Goal: Task Accomplishment & Management: Manage account settings

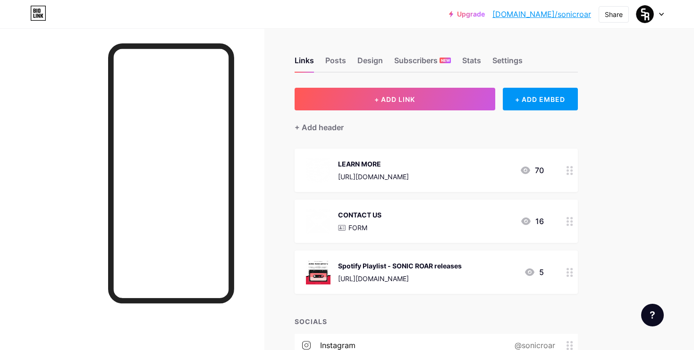
click at [570, 168] on icon at bounding box center [569, 170] width 7 height 9
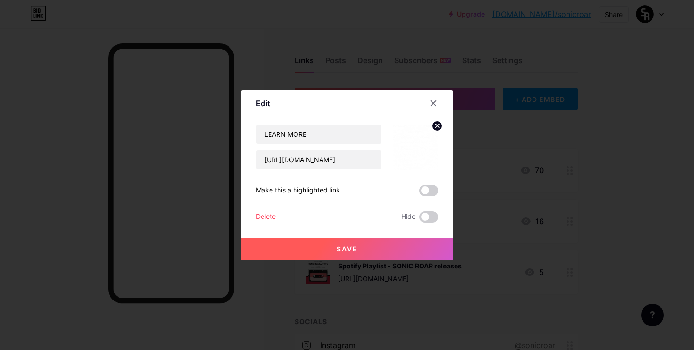
click at [268, 213] on div "Delete" at bounding box center [266, 216] width 20 height 11
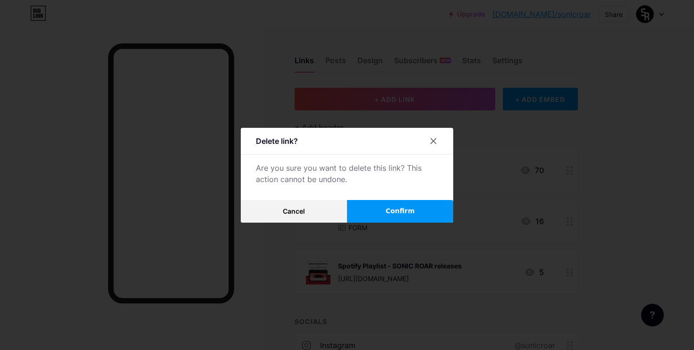
click at [381, 206] on button "Confirm" at bounding box center [400, 211] width 106 height 23
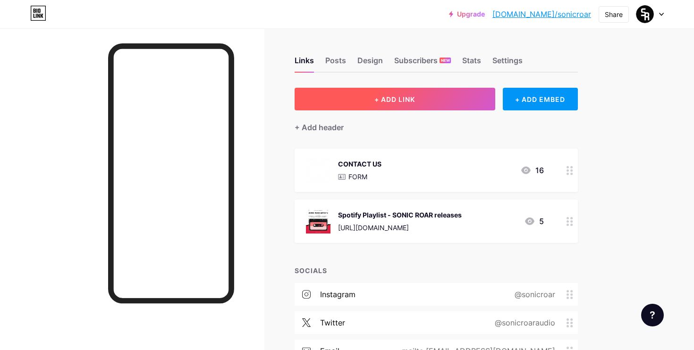
click at [413, 107] on button "+ ADD LINK" at bounding box center [395, 99] width 201 height 23
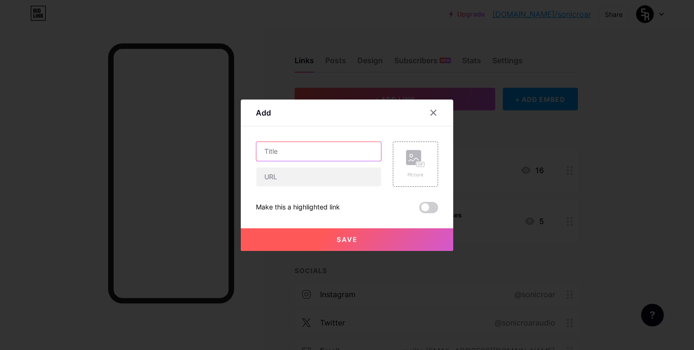
click at [347, 152] on input "text" at bounding box center [318, 151] width 125 height 19
type input "LEARN MORE"
click at [331, 186] on input "text" at bounding box center [318, 177] width 125 height 19
paste input "[URL][DOMAIN_NAME]"
type input "[URL][DOMAIN_NAME]"
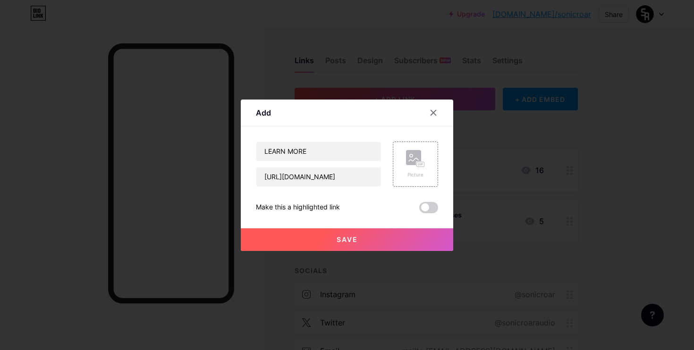
click at [343, 234] on button "Save" at bounding box center [347, 239] width 212 height 23
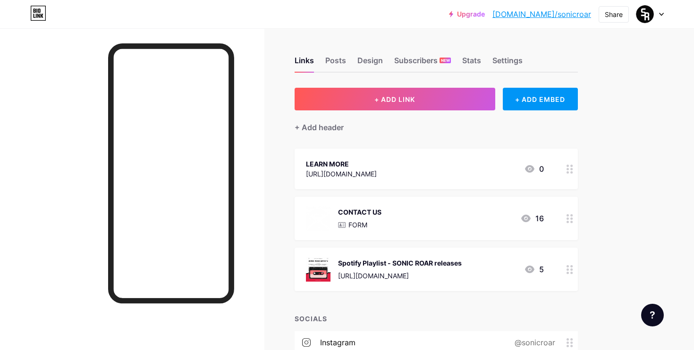
click at [567, 219] on circle at bounding box center [567, 219] width 2 height 2
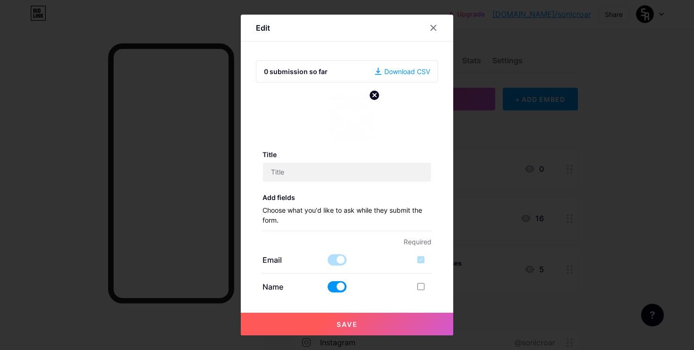
type input "CONTACT US"
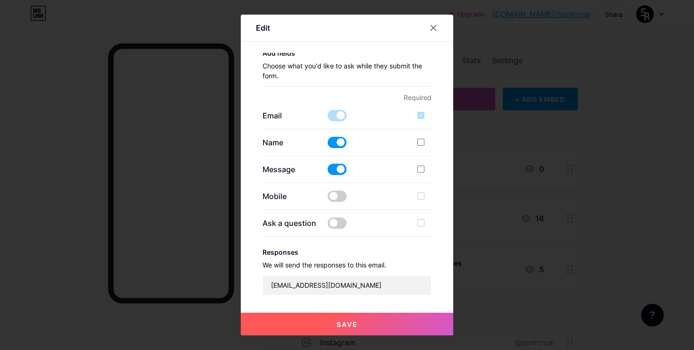
scroll to position [146, 0]
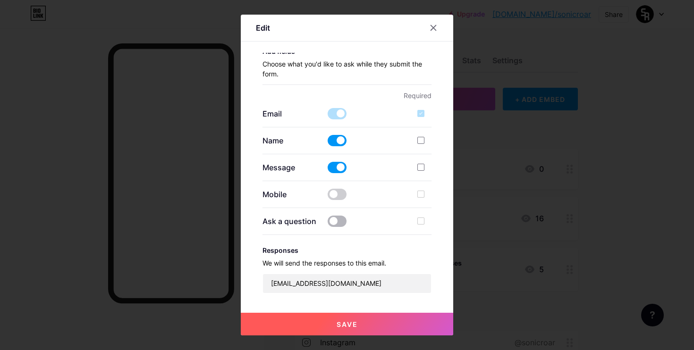
click at [336, 221] on span at bounding box center [337, 221] width 19 height 11
click at [328, 224] on input "checkbox" at bounding box center [328, 224] width 0 height 0
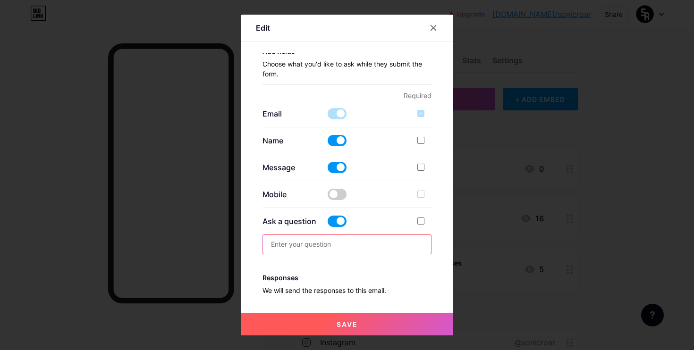
click at [357, 242] on input "text" at bounding box center [347, 244] width 169 height 19
click at [338, 224] on span at bounding box center [337, 221] width 19 height 11
click at [328, 224] on input "checkbox" at bounding box center [328, 224] width 0 height 0
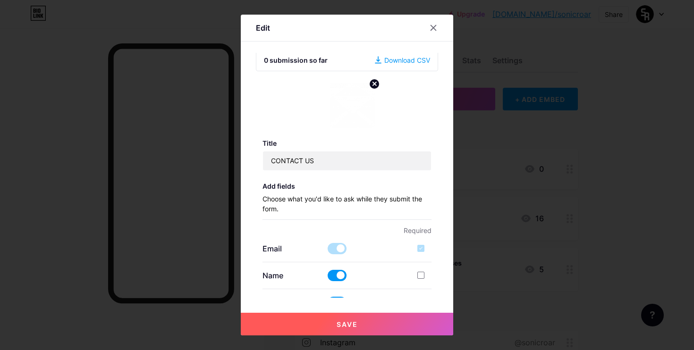
scroll to position [0, 0]
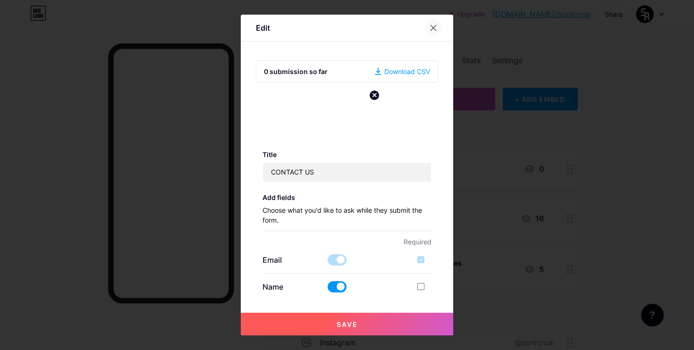
click at [435, 27] on icon at bounding box center [434, 28] width 8 height 8
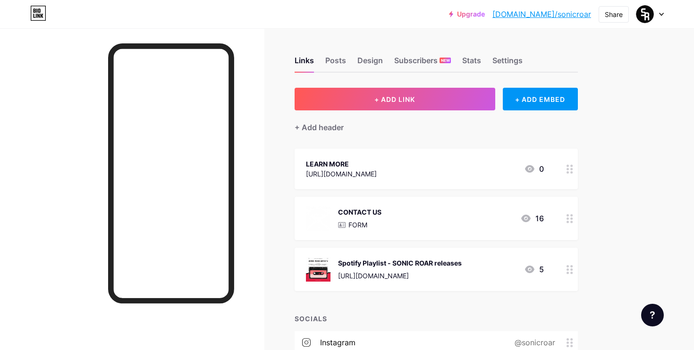
click at [565, 219] on div at bounding box center [570, 218] width 16 height 43
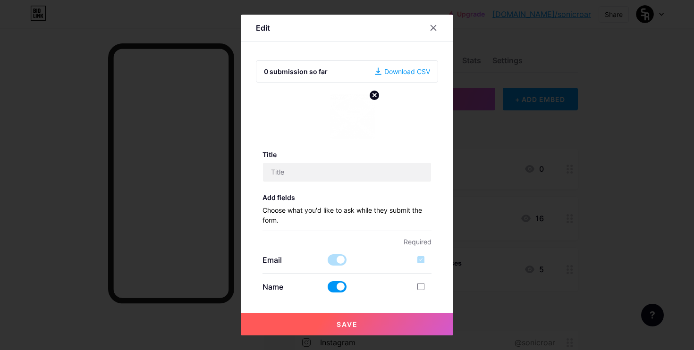
type input "CONTACT US"
click at [370, 92] on circle at bounding box center [374, 95] width 10 height 10
click at [382, 326] on button "Save" at bounding box center [347, 324] width 212 height 23
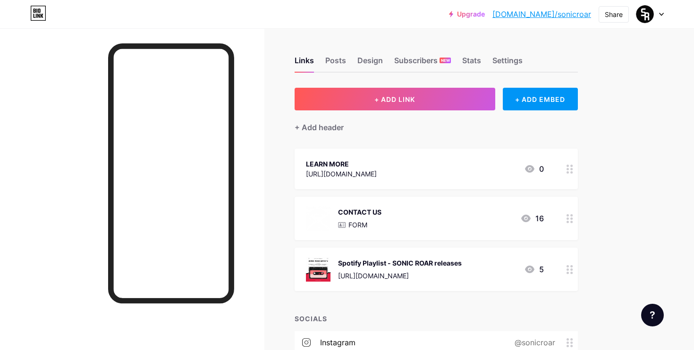
click at [565, 222] on div at bounding box center [570, 218] width 16 height 43
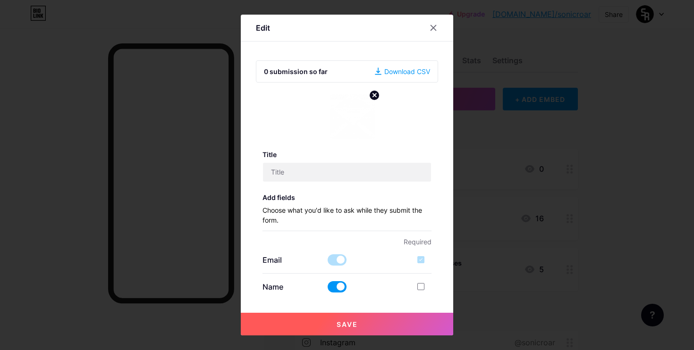
type input "CONTACT US"
click at [376, 96] on circle at bounding box center [374, 95] width 10 height 10
click at [358, 322] on button "Save" at bounding box center [347, 324] width 212 height 23
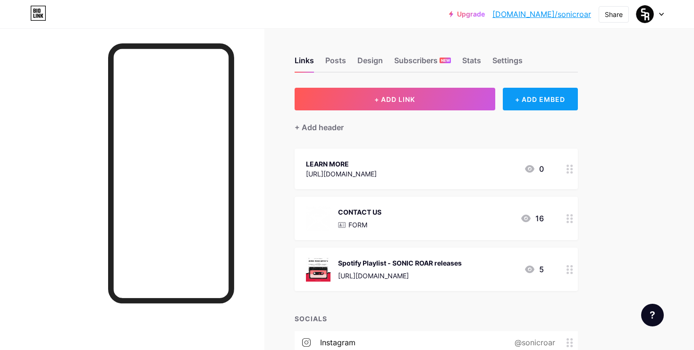
click at [530, 99] on div "+ ADD EMBED" at bounding box center [540, 99] width 75 height 23
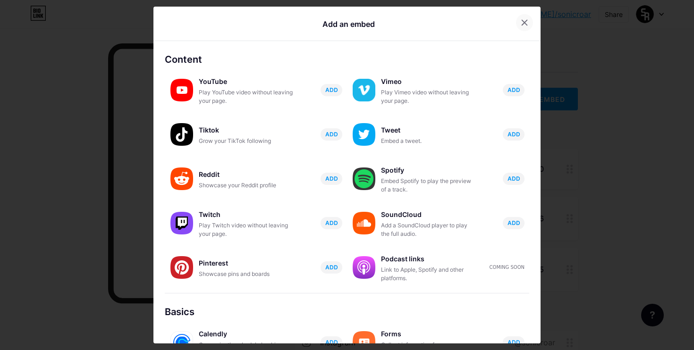
click at [522, 21] on icon at bounding box center [524, 22] width 5 height 5
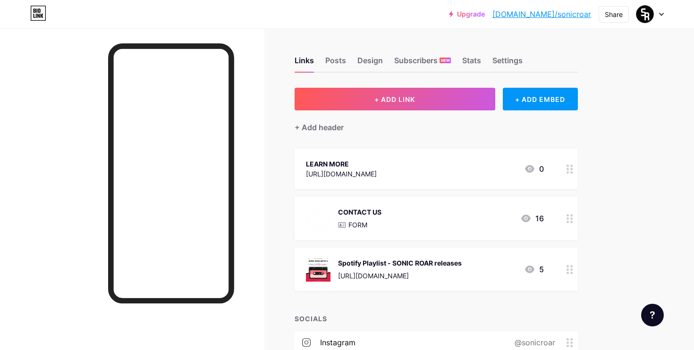
click at [575, 220] on div at bounding box center [570, 218] width 16 height 43
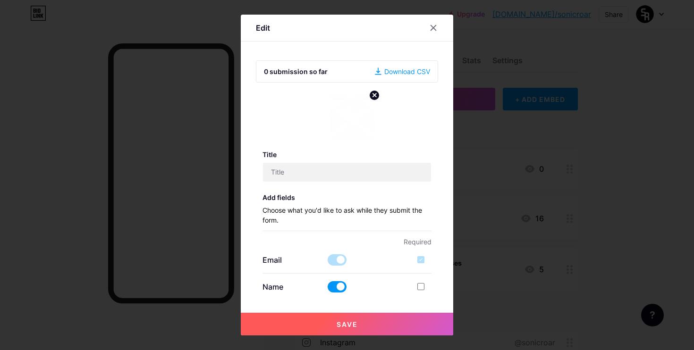
type input "CONTACT US"
click at [323, 119] on div at bounding box center [347, 116] width 57 height 45
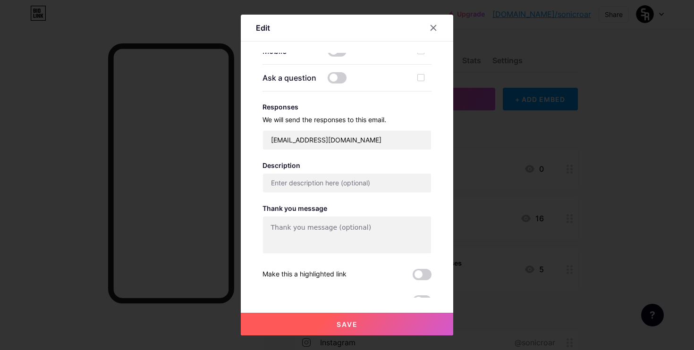
scroll to position [298, 0]
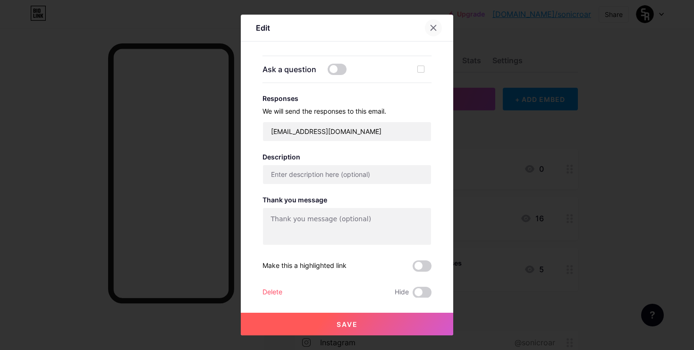
click at [431, 31] on icon at bounding box center [434, 28] width 8 height 8
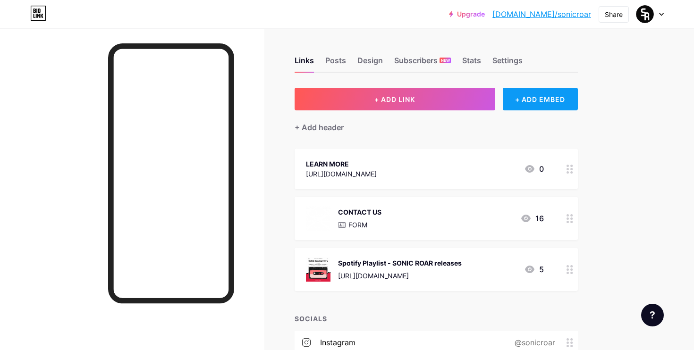
click at [528, 105] on div "+ ADD EMBED" at bounding box center [540, 99] width 75 height 23
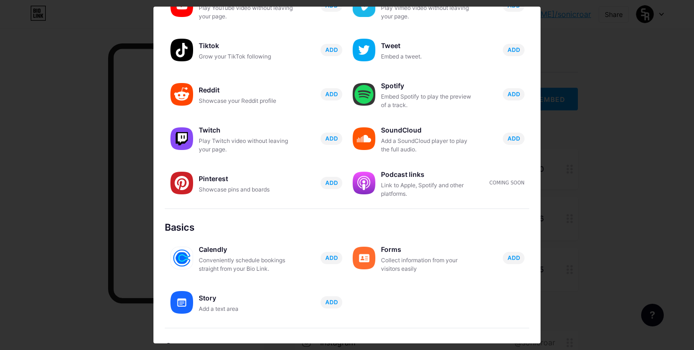
scroll to position [135, 0]
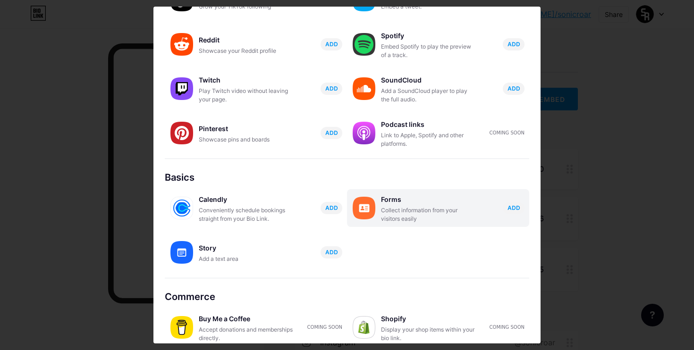
click at [507, 216] on div "Forms Collect information from your visitors easily ADD" at bounding box center [455, 208] width 148 height 30
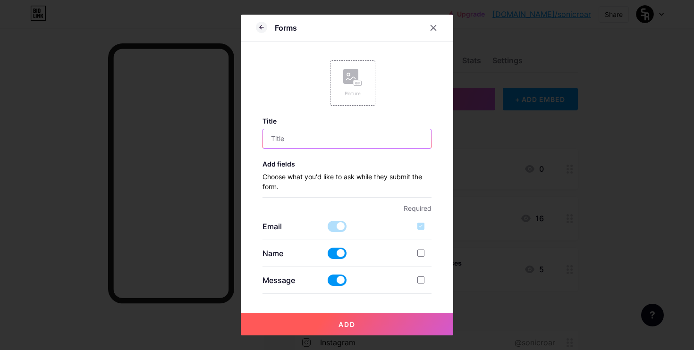
click at [326, 141] on input "text" at bounding box center [347, 138] width 169 height 19
type input "c"
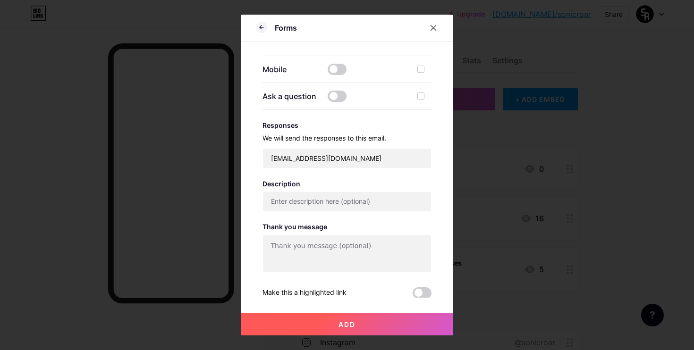
scroll to position [238, 0]
type input "CONTACT US"
click at [362, 328] on button "Add" at bounding box center [347, 324] width 212 height 23
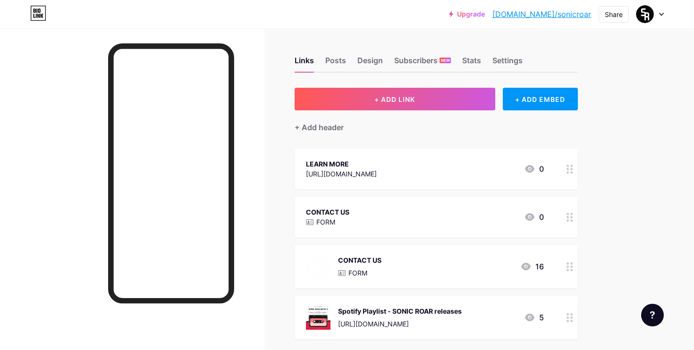
click at [572, 264] on icon at bounding box center [569, 266] width 7 height 9
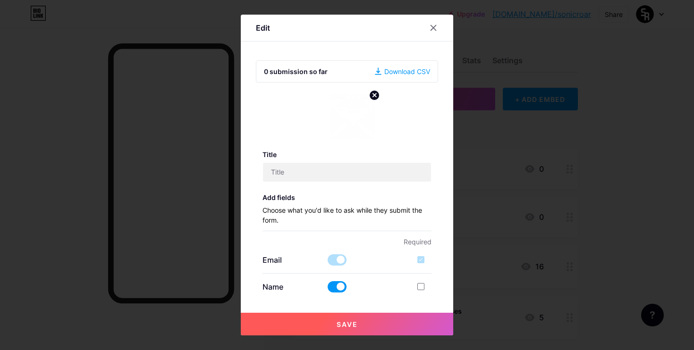
type input "CONTACT US"
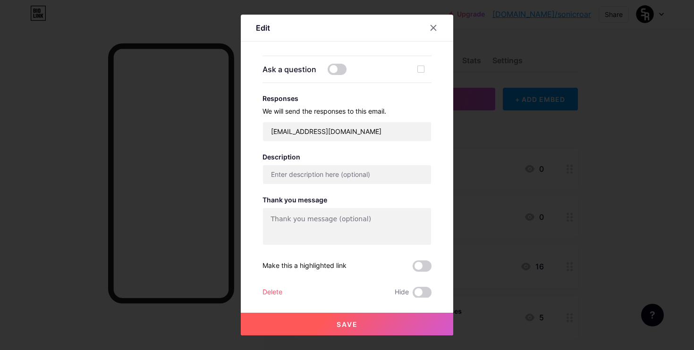
click at [263, 293] on div "Delete" at bounding box center [272, 292] width 20 height 11
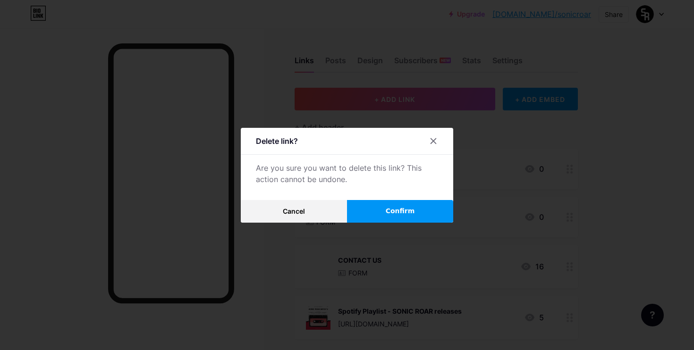
click at [420, 210] on button "Confirm" at bounding box center [400, 211] width 106 height 23
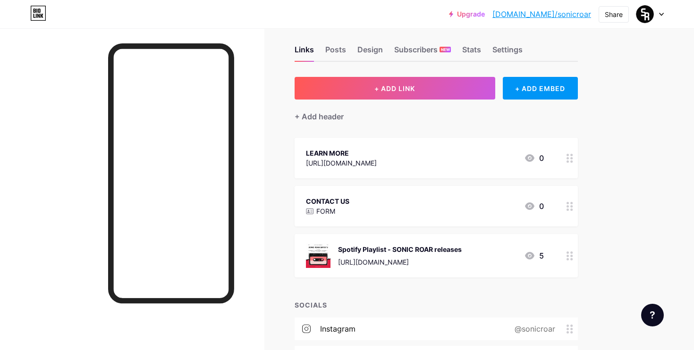
scroll to position [0, 0]
